Goal: Check status: Check status

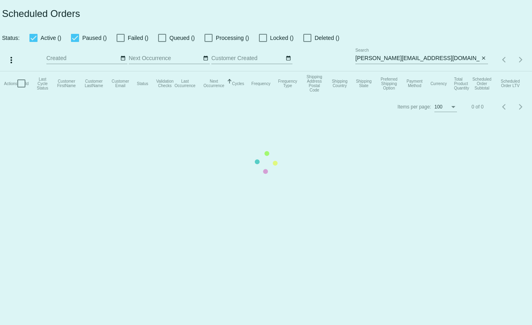
type input "[PERSON_NAME][EMAIL_ADDRESS][DOMAIN_NAME]"
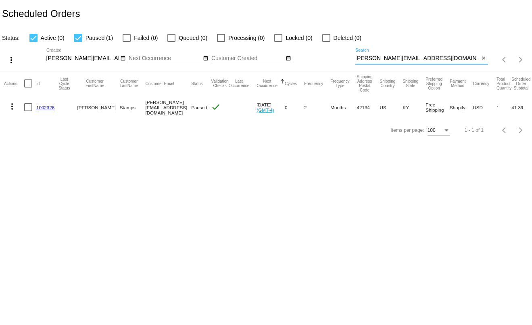
drag, startPoint x: 430, startPoint y: 58, endPoint x: 313, endPoint y: 54, distance: 116.5
click at [313, 54] on div "more_vert [PERSON_NAME][EMAIL_ADDRESS][DOMAIN_NAME] Sep Jan Feb Mar Apr" at bounding box center [266, 57] width 532 height 29
paste input "[EMAIL_ADDRESS]"
type input "[EMAIL_ADDRESS][DOMAIN_NAME]"
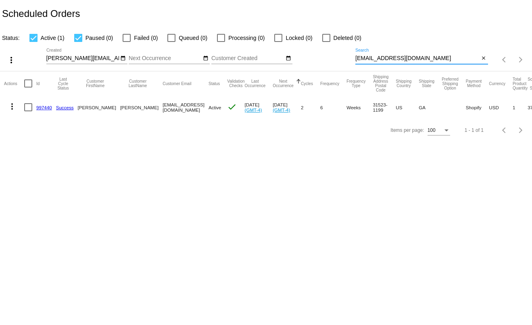
click at [8, 106] on mat-icon "more_vert" at bounding box center [12, 107] width 10 height 10
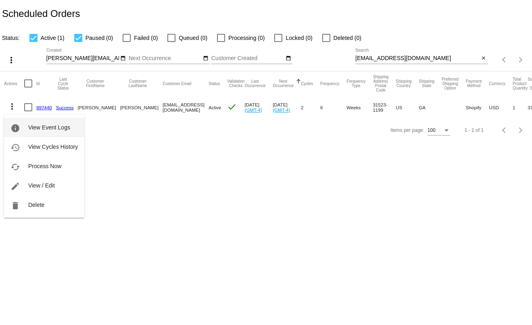
click at [24, 125] on button "info View Event Logs" at bounding box center [44, 127] width 80 height 19
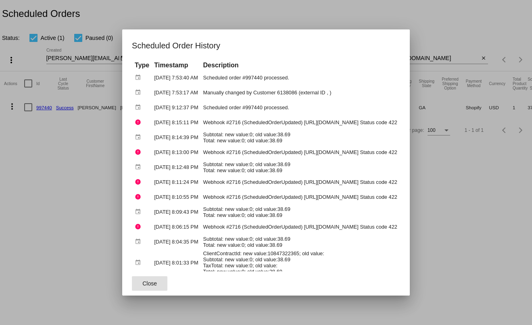
click at [474, 29] on div at bounding box center [266, 162] width 532 height 325
